Goal: Information Seeking & Learning: Learn about a topic

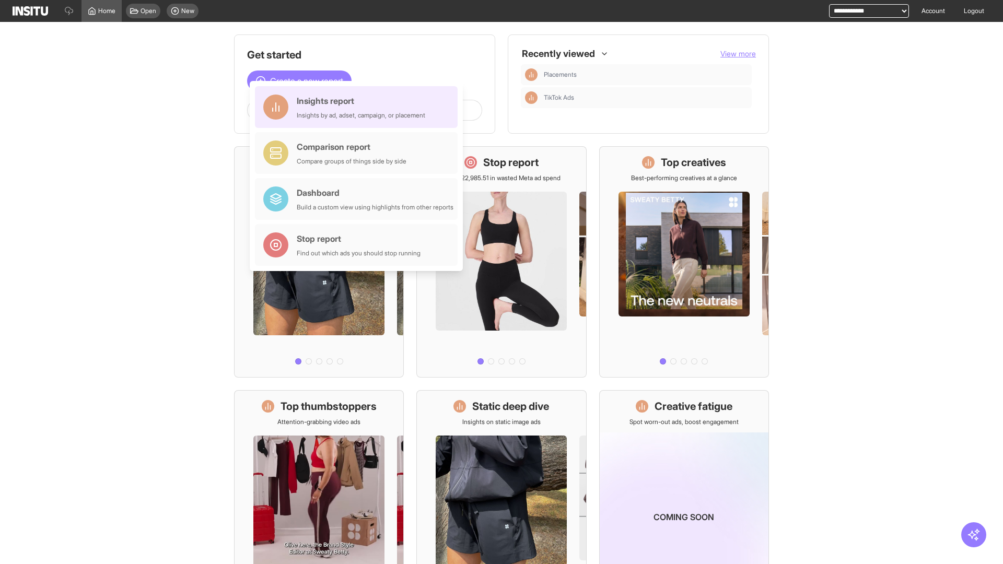
click at [359, 107] on div "Insights report Insights by ad, adset, campaign, or placement" at bounding box center [361, 107] width 128 height 25
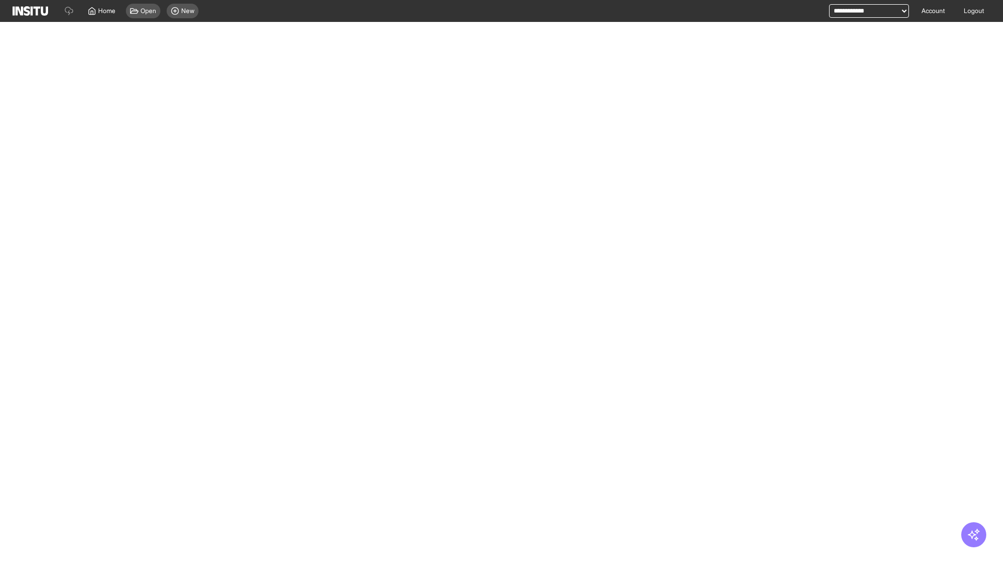
select select "**"
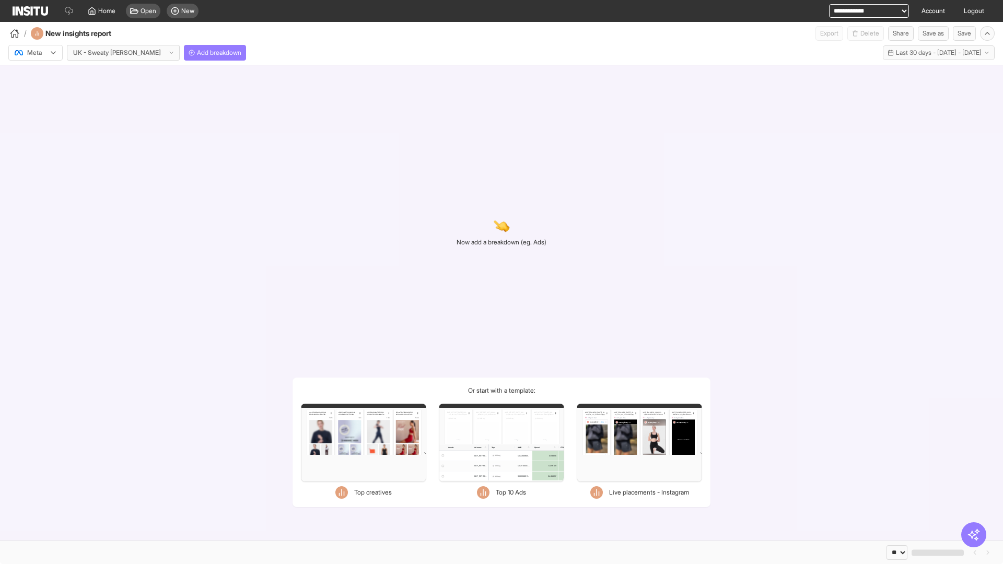
click at [36, 53] on div at bounding box center [28, 53] width 29 height 10
click at [35, 75] on span "Meta" at bounding box center [35, 75] width 14 height 9
